Goal: Find specific page/section: Find specific page/section

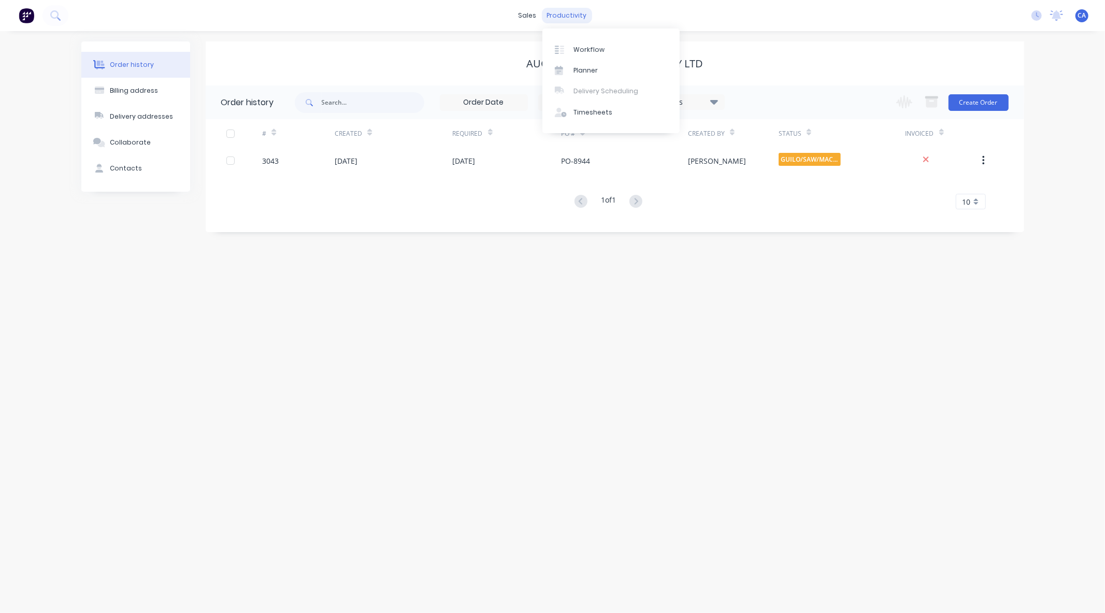
click at [563, 13] on div "productivity" at bounding box center [567, 16] width 50 height 16
click at [593, 51] on div "Workflow" at bounding box center [588, 49] width 31 height 9
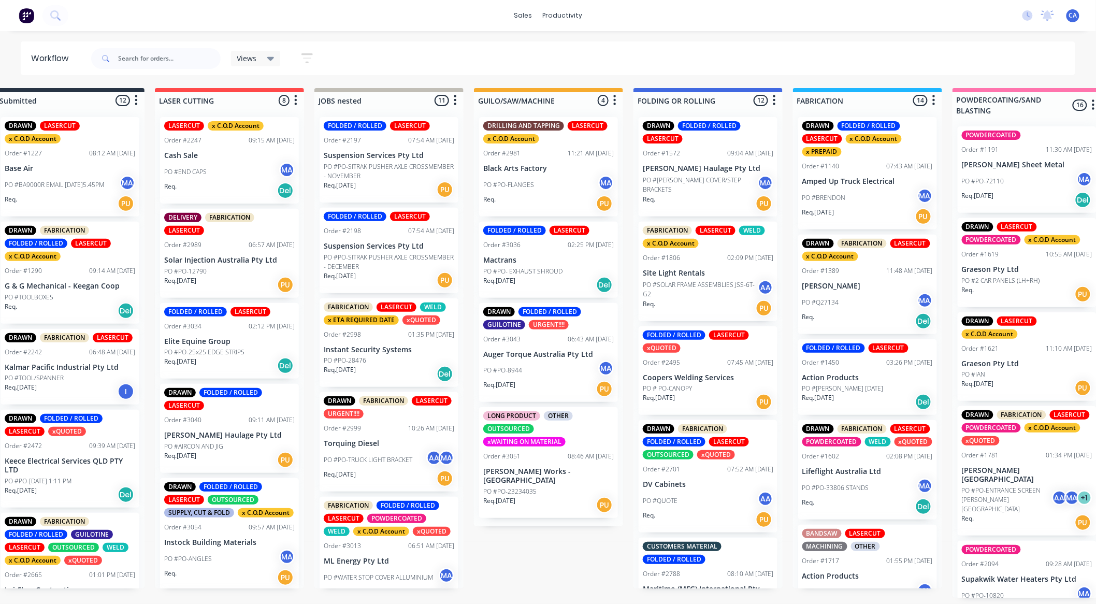
drag, startPoint x: 727, startPoint y: 252, endPoint x: 740, endPoint y: 251, distance: 12.5
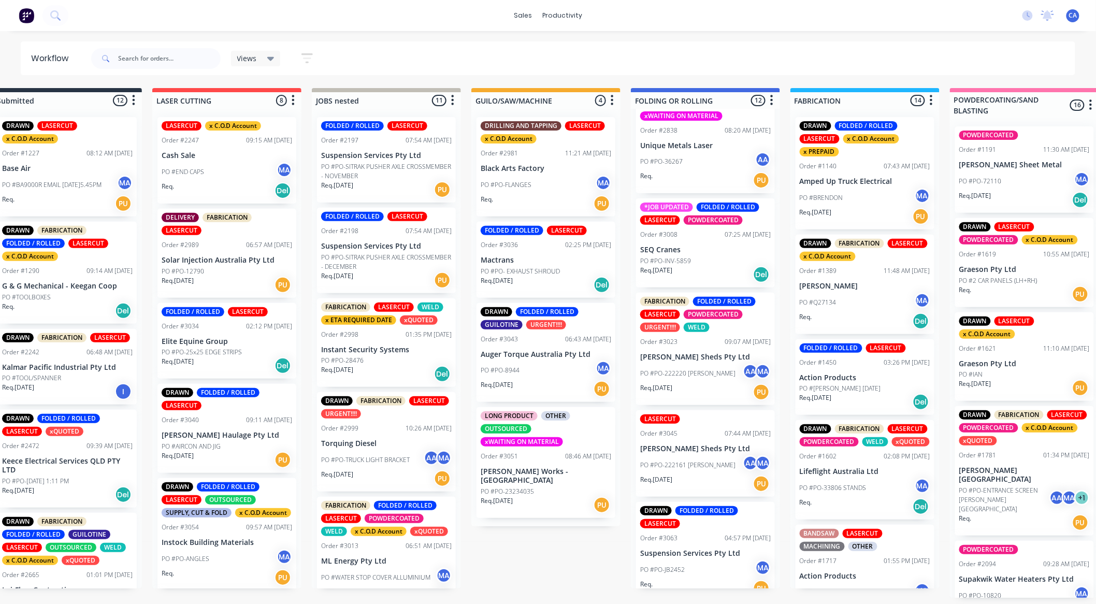
scroll to position [552, 0]
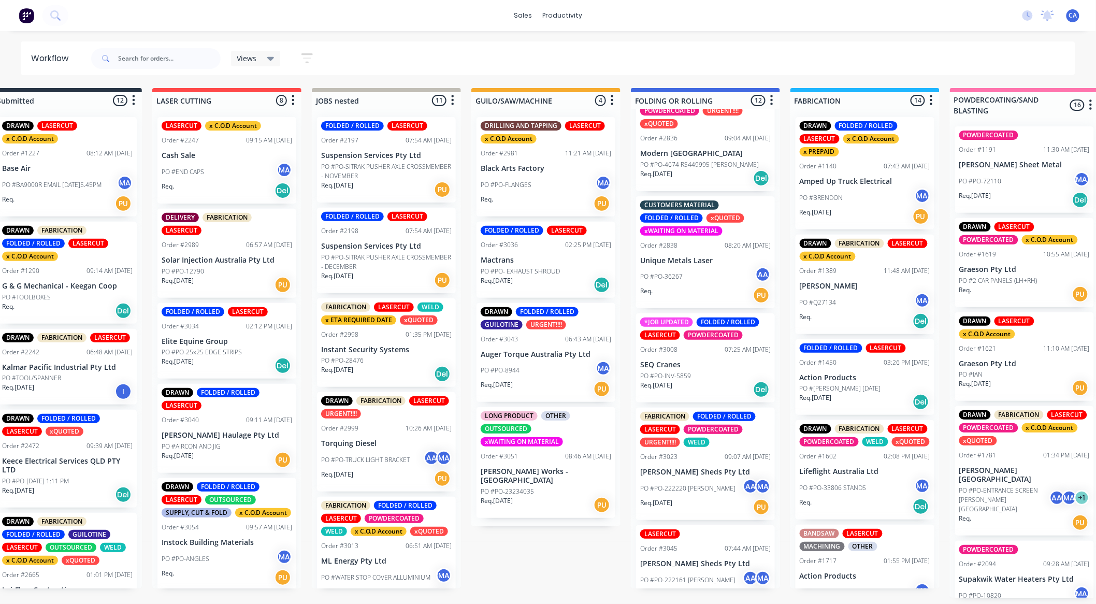
click at [690, 490] on p "PO #PO-222220 [PERSON_NAME]" at bounding box center [687, 488] width 95 height 9
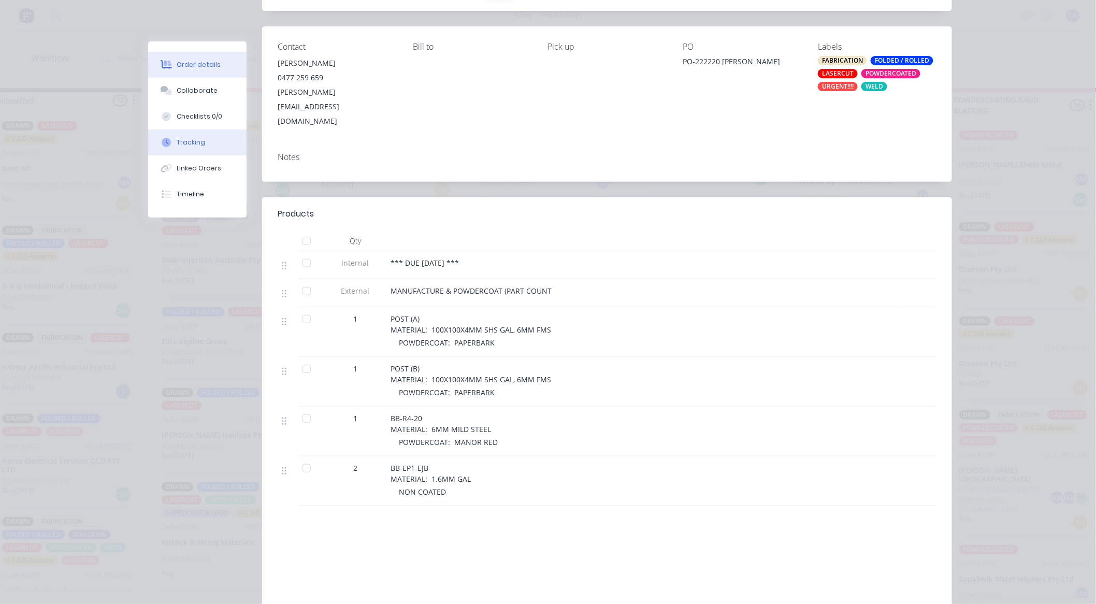
scroll to position [115, 0]
click at [188, 99] on button "Collaborate" at bounding box center [197, 91] width 98 height 26
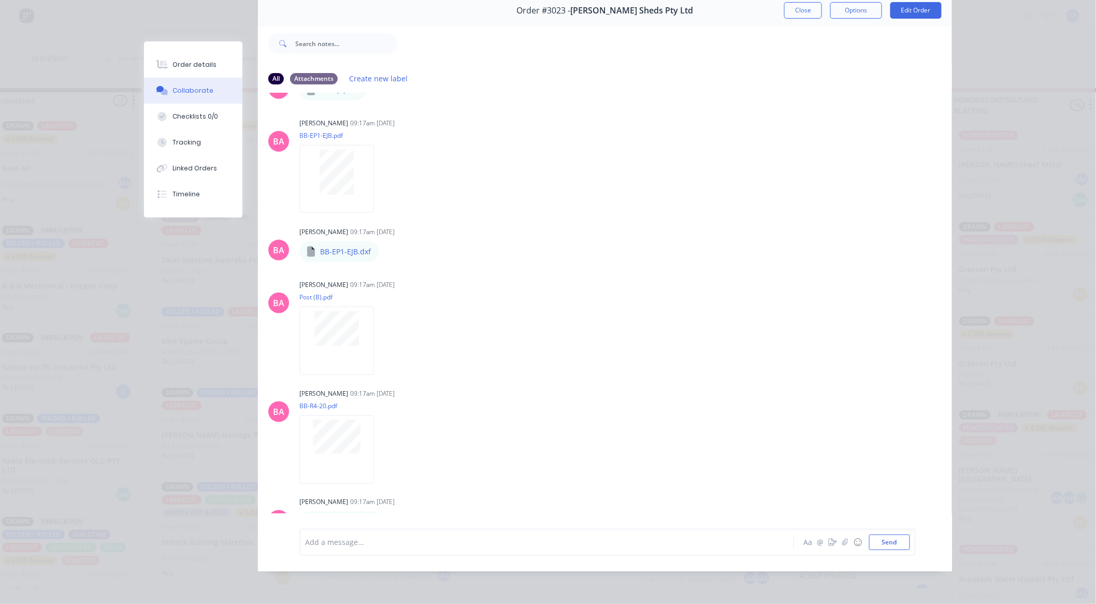
scroll to position [55, 0]
drag, startPoint x: 803, startPoint y: 9, endPoint x: 750, endPoint y: 8, distance: 53.4
click at [801, 8] on button "Close" at bounding box center [803, 10] width 38 height 17
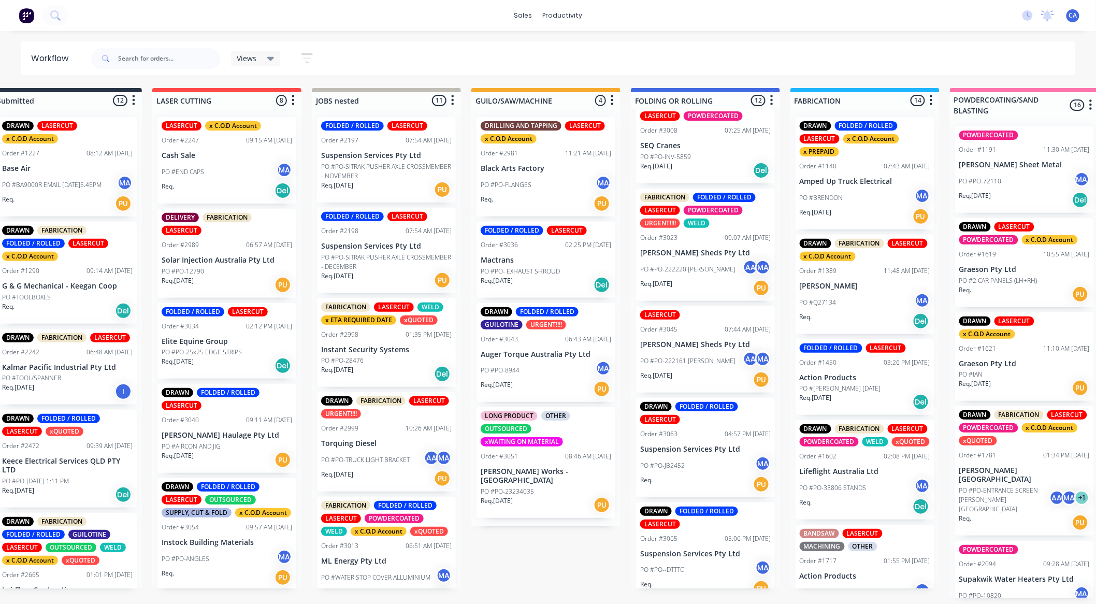
scroll to position [782, 0]
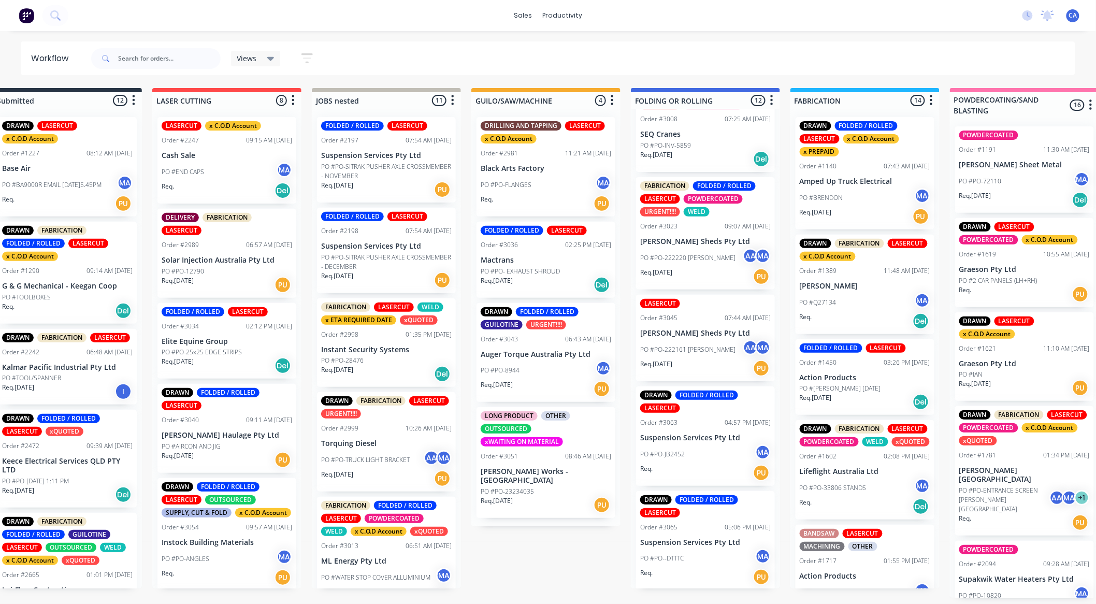
click at [695, 340] on div "PO #PO-222161 [PERSON_NAME] MA" at bounding box center [705, 350] width 131 height 20
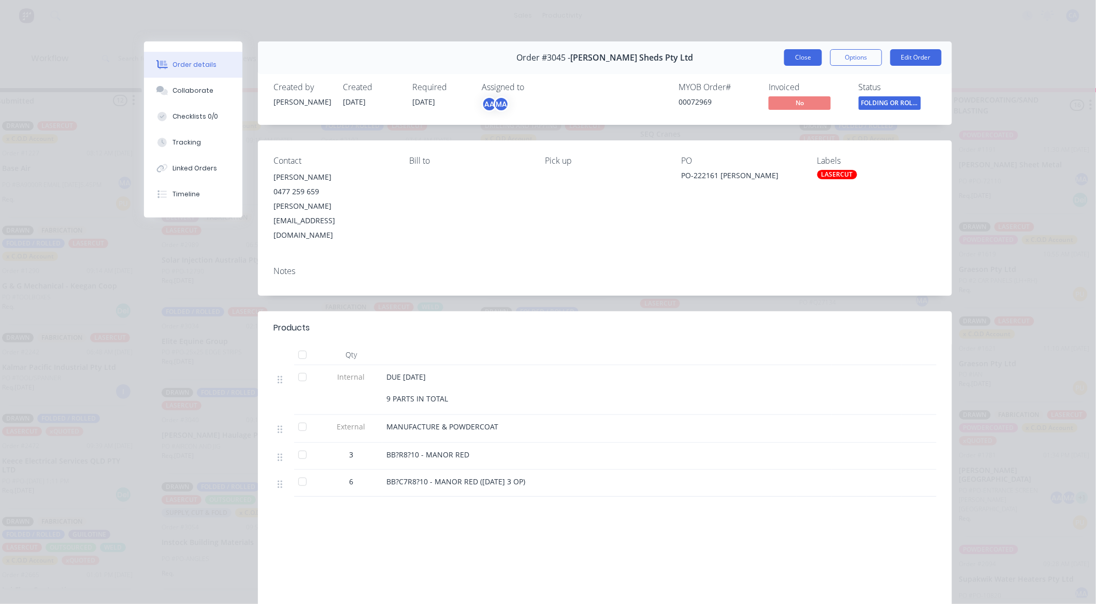
click at [795, 55] on button "Close" at bounding box center [803, 57] width 38 height 17
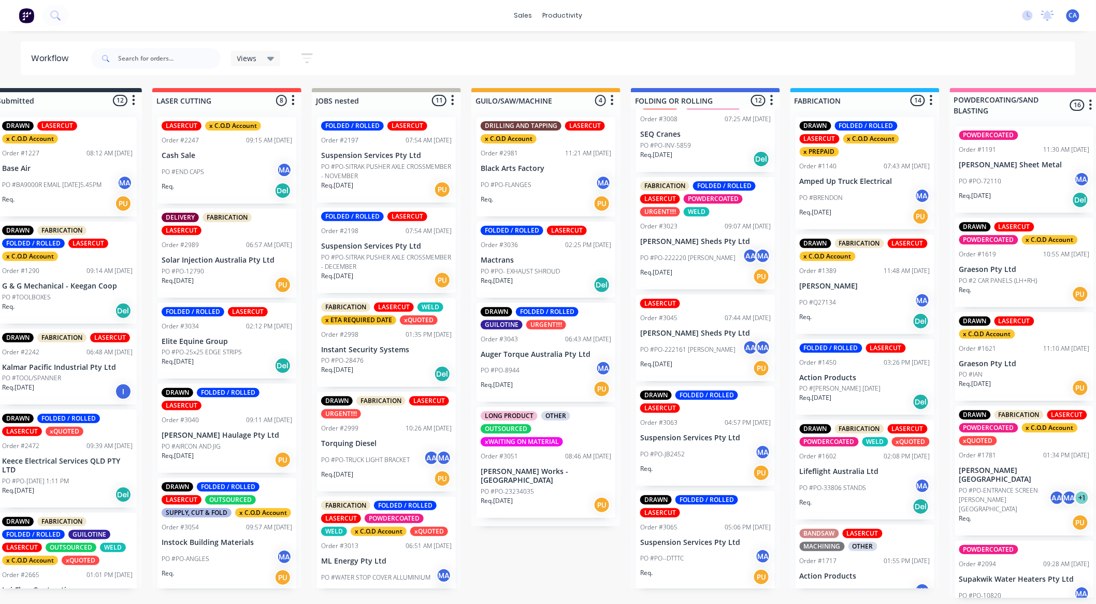
click at [718, 457] on div "PO #PO-JB2452 MA" at bounding box center [705, 454] width 131 height 20
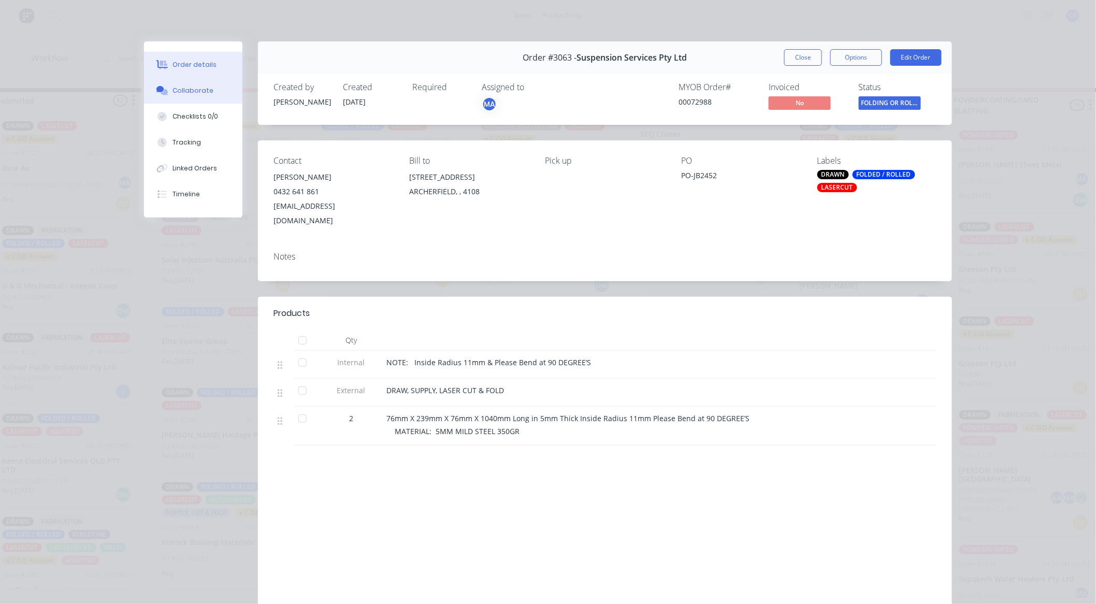
click at [200, 94] on div "Collaborate" at bounding box center [193, 90] width 41 height 9
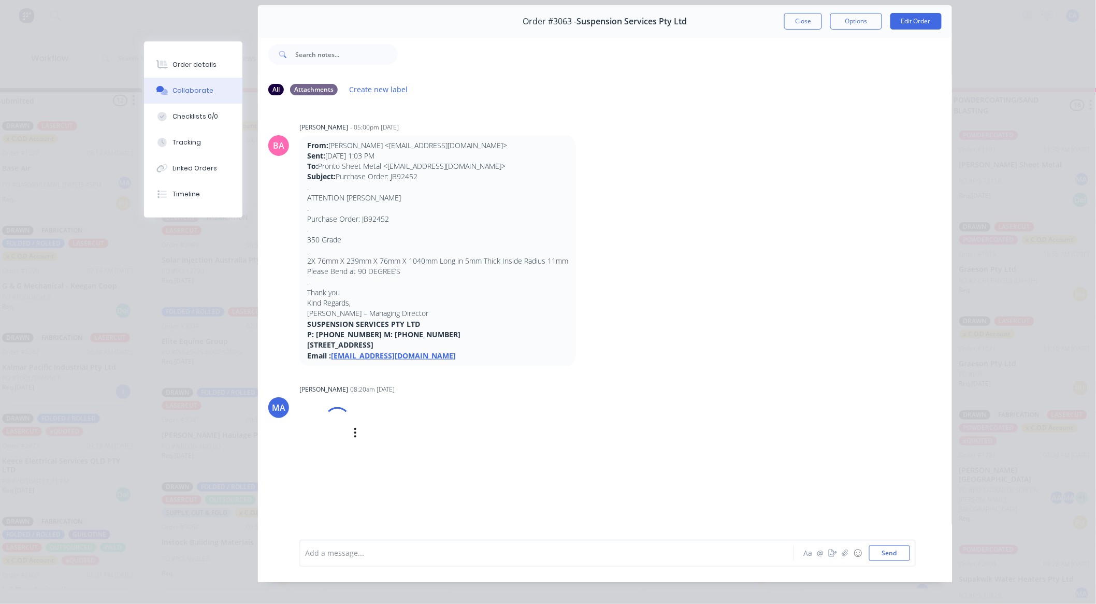
scroll to position [55, 0]
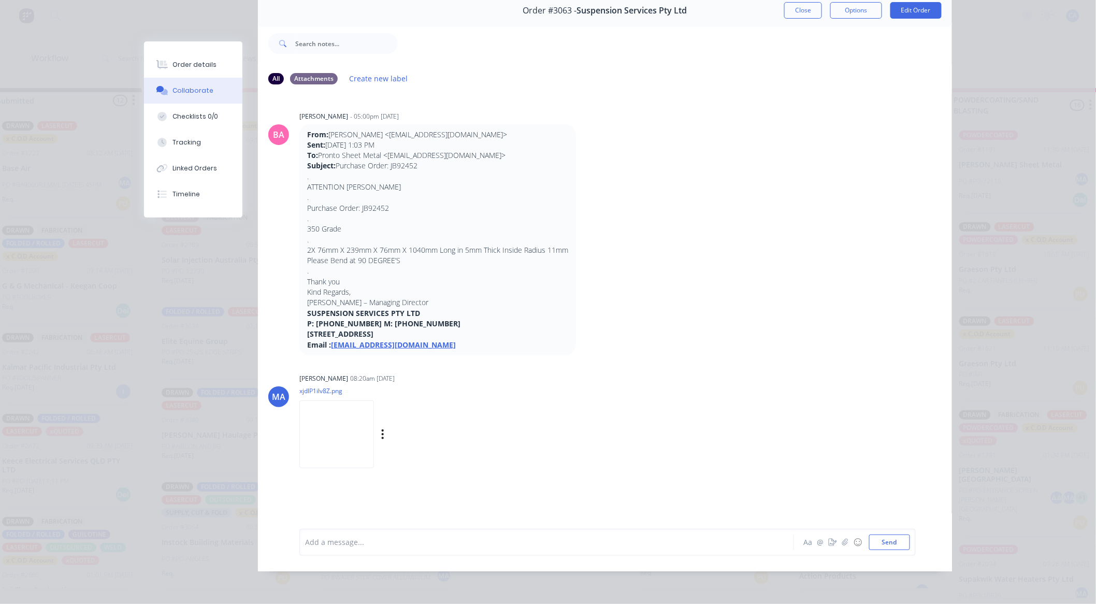
click at [328, 421] on img at bounding box center [336, 434] width 75 height 68
click at [189, 66] on div "Order details" at bounding box center [195, 64] width 44 height 9
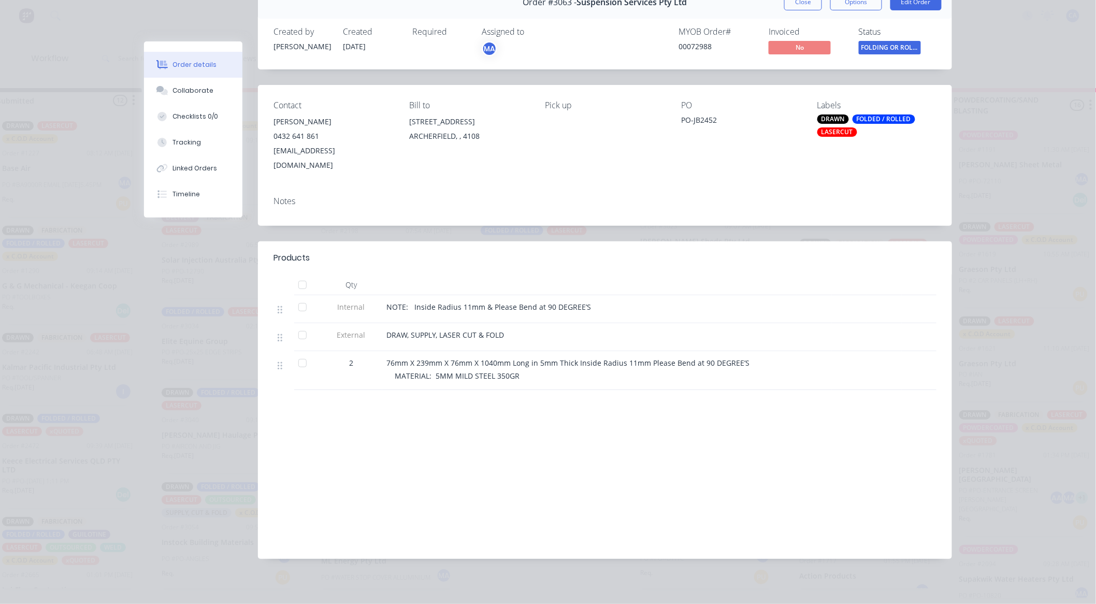
scroll to position [45, 0]
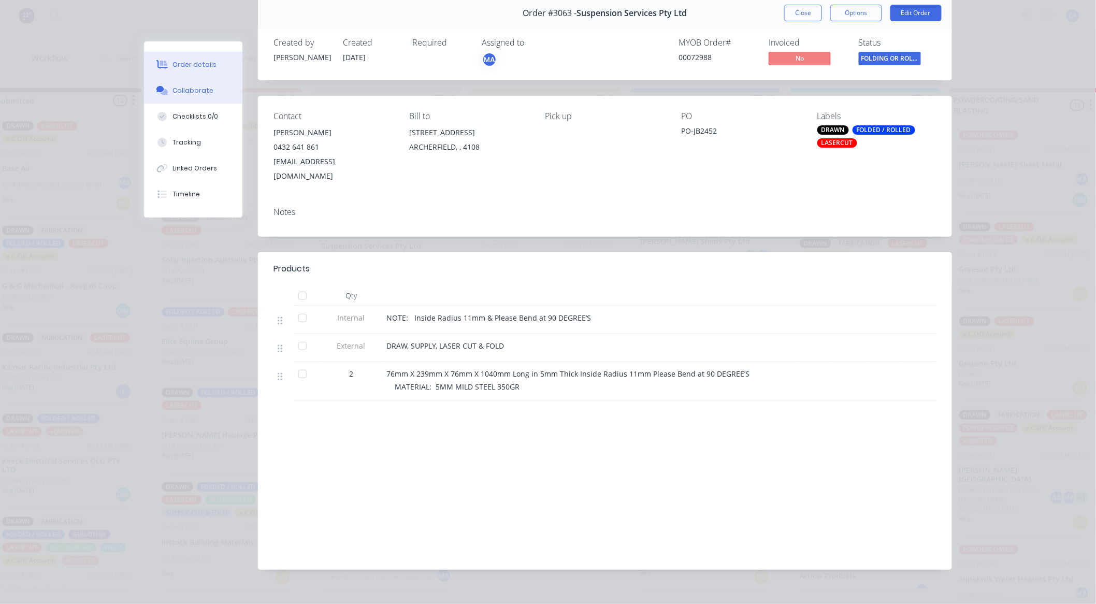
click at [200, 97] on button "Collaborate" at bounding box center [193, 91] width 98 height 26
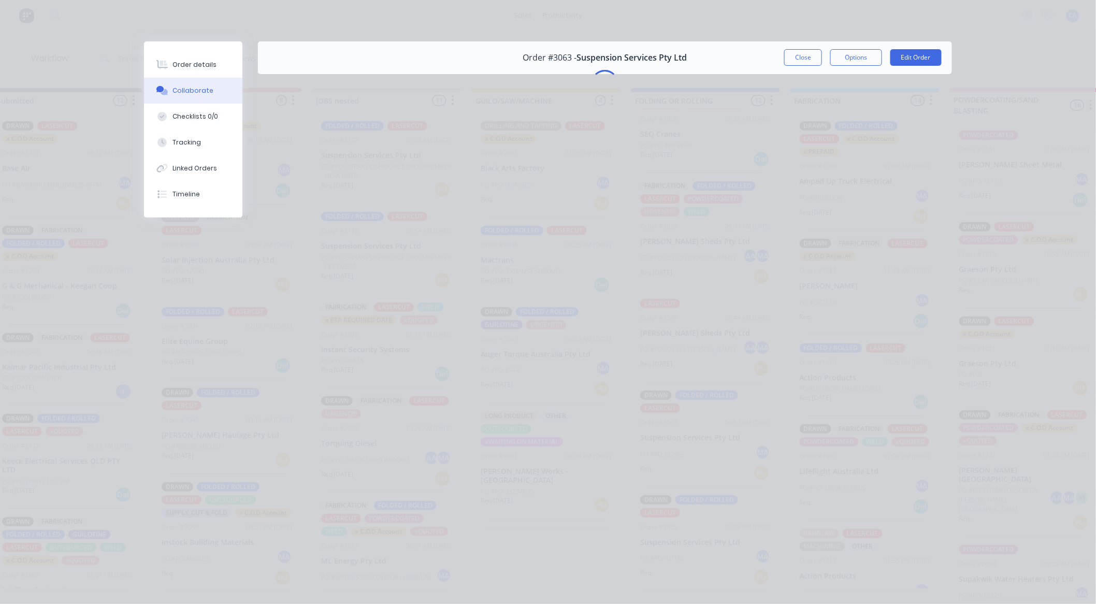
scroll to position [0, 0]
